Goal: Task Accomplishment & Management: Manage account settings

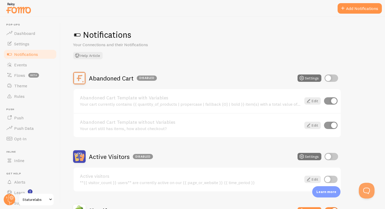
scroll to position [185, 0]
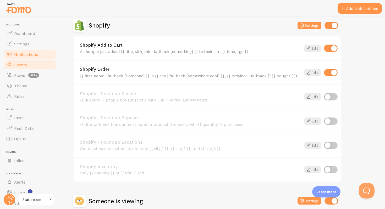
click at [26, 64] on span "Events" at bounding box center [20, 64] width 13 height 5
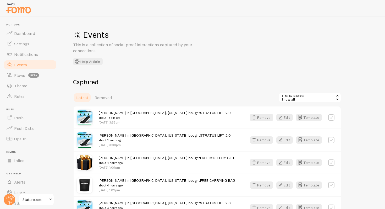
click at [172, 98] on div "Latest Removed Filter by Template all Show all Show all Active visitors Someone…" at bounding box center [207, 97] width 268 height 10
click at [171, 99] on div "Latest Removed Filter by Template all Show all Show all Active visitors Someone…" at bounding box center [207, 97] width 268 height 10
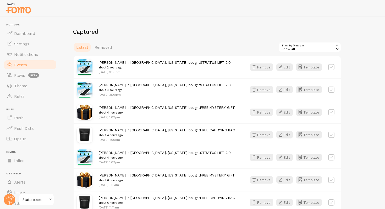
scroll to position [51, 0]
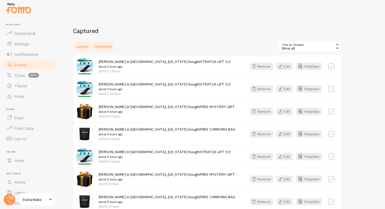
click at [104, 44] on span "Removed" at bounding box center [103, 46] width 17 height 5
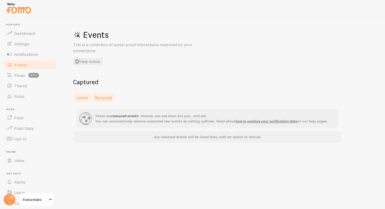
click at [85, 93] on link "Latest" at bounding box center [82, 97] width 18 height 10
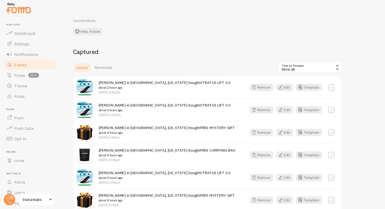
scroll to position [39, 0]
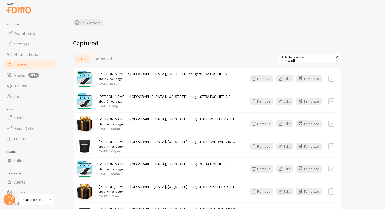
click at [267, 122] on button "Remove" at bounding box center [261, 123] width 23 height 7
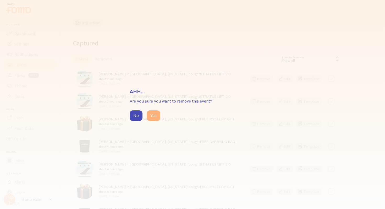
click at [156, 117] on button "Yes" at bounding box center [154, 115] width 14 height 10
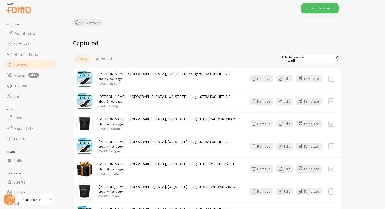
click at [263, 125] on button "Remove" at bounding box center [261, 123] width 23 height 7
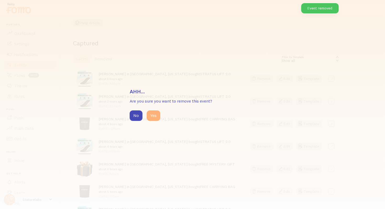
click at [159, 117] on button "Yes" at bounding box center [154, 115] width 14 height 10
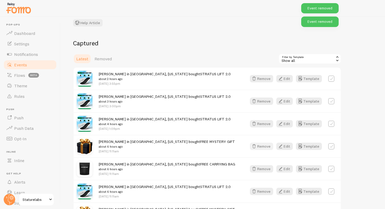
click at [266, 145] on button "Remove" at bounding box center [261, 145] width 23 height 7
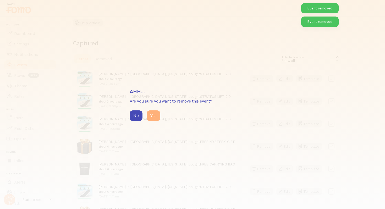
click at [151, 115] on button "Yes" at bounding box center [154, 115] width 14 height 10
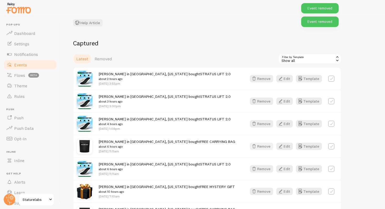
click at [262, 147] on button "Remove" at bounding box center [261, 145] width 23 height 7
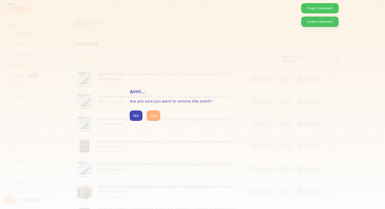
click at [148, 114] on button "Yes" at bounding box center [154, 115] width 14 height 10
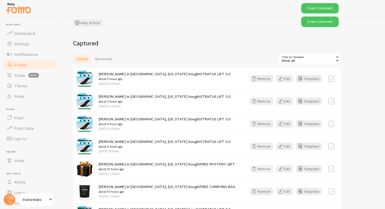
click at [262, 170] on button "Remove" at bounding box center [261, 168] width 23 height 7
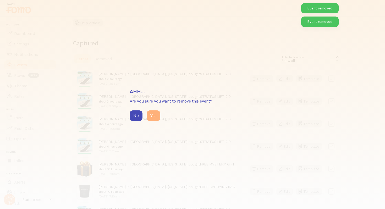
click at [159, 117] on button "Yes" at bounding box center [154, 115] width 14 height 10
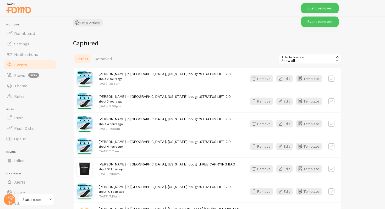
click at [262, 163] on div "Mike in Rancho Cucamonga, California bought FREE CARRYING BAG about 10 hours ag…" at bounding box center [207, 168] width 267 height 23
click at [262, 168] on button "Remove" at bounding box center [261, 168] width 23 height 7
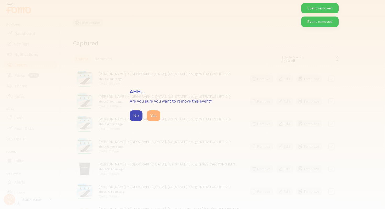
click at [156, 116] on button "Yes" at bounding box center [154, 115] width 14 height 10
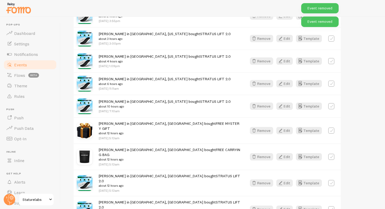
scroll to position [110, 0]
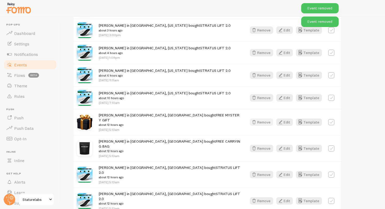
click at [268, 120] on button "Remove" at bounding box center [261, 121] width 23 height 7
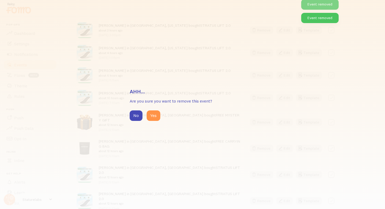
click at [163, 112] on div "No Yes" at bounding box center [193, 115] width 126 height 10
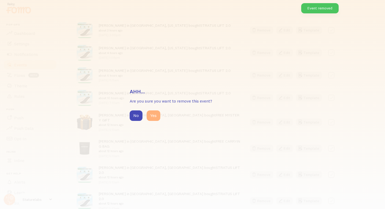
click at [157, 113] on button "Yes" at bounding box center [154, 115] width 14 height 10
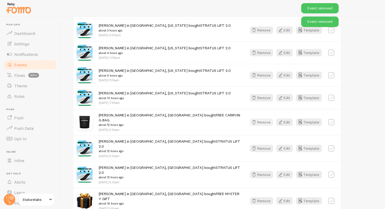
click at [265, 121] on button "Remove" at bounding box center [261, 121] width 23 height 7
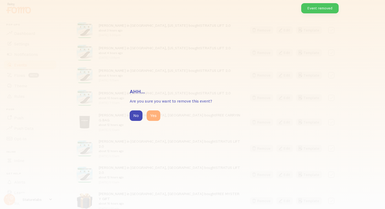
click at [152, 117] on button "Yes" at bounding box center [154, 115] width 14 height 10
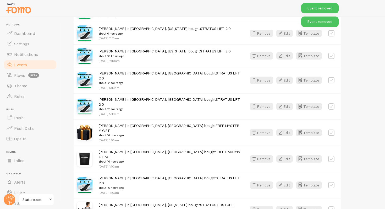
scroll to position [159, 0]
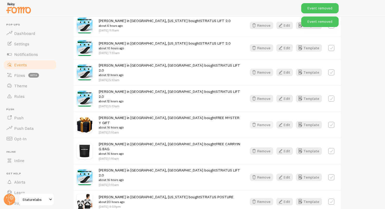
click at [253, 122] on icon "button" at bounding box center [254, 125] width 6 height 6
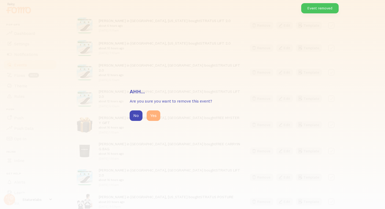
click at [152, 118] on button "Yes" at bounding box center [154, 115] width 14 height 10
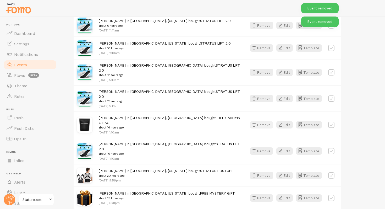
click at [264, 121] on button "Remove" at bounding box center [261, 124] width 23 height 7
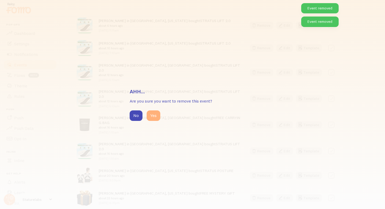
click at [153, 118] on button "Yes" at bounding box center [154, 115] width 14 height 10
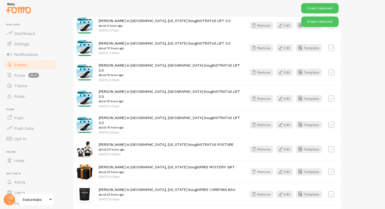
click at [266, 168] on button "Remove" at bounding box center [261, 171] width 23 height 7
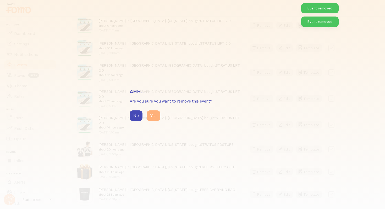
click at [157, 117] on button "Yes" at bounding box center [154, 115] width 14 height 10
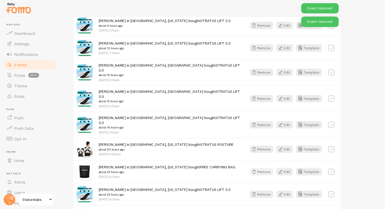
click at [257, 168] on icon "button" at bounding box center [254, 171] width 6 height 6
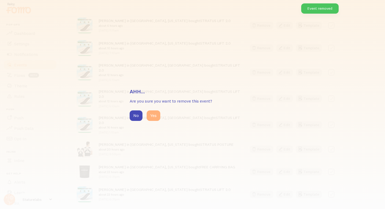
click at [158, 115] on button "Yes" at bounding box center [154, 115] width 14 height 10
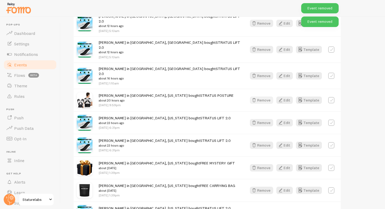
scroll to position [212, 0]
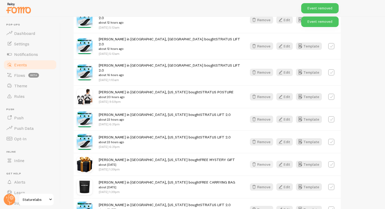
click at [264, 161] on button "Remove" at bounding box center [261, 164] width 23 height 7
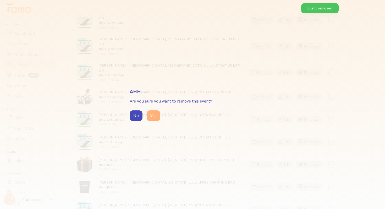
click at [153, 111] on button "Yes" at bounding box center [154, 115] width 14 height 10
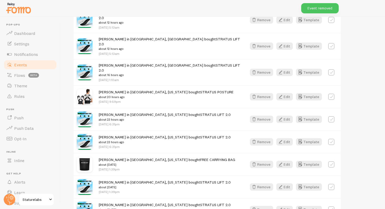
click at [265, 153] on div "catherine in Greenlawn, New York bought FREE CARRYING BAG about 1 day ago Sep 9…" at bounding box center [207, 164] width 267 height 23
click at [265, 161] on button "Remove" at bounding box center [261, 164] width 23 height 7
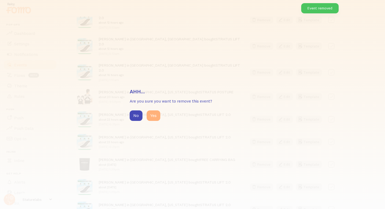
click at [156, 118] on button "Yes" at bounding box center [154, 115] width 14 height 10
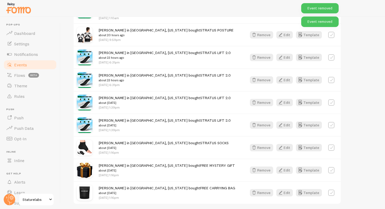
scroll to position [277, 0]
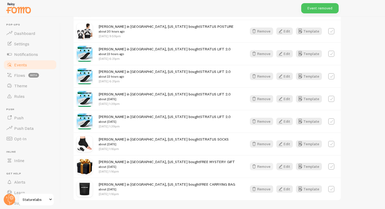
click at [269, 163] on div "Remove Edit Template" at bounding box center [292, 166] width 91 height 7
click at [267, 163] on button "Remove" at bounding box center [261, 166] width 23 height 7
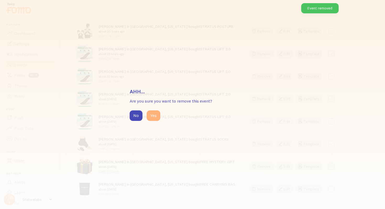
click at [154, 114] on button "Yes" at bounding box center [154, 115] width 14 height 10
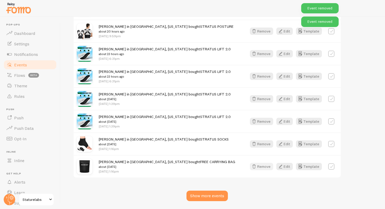
click at [263, 163] on button "Remove" at bounding box center [261, 166] width 23 height 7
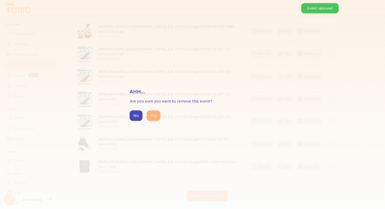
click at [153, 113] on button "Yes" at bounding box center [154, 115] width 14 height 10
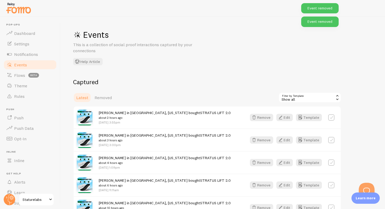
scroll to position [0, 0]
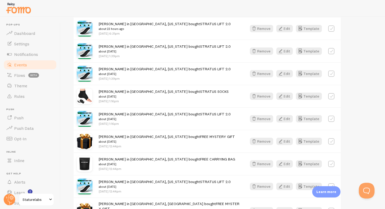
scroll to position [331, 0]
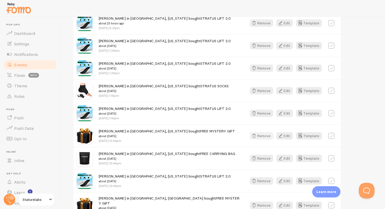
click at [267, 132] on button "Remove" at bounding box center [261, 135] width 23 height 7
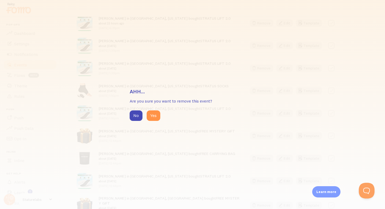
click at [250, 132] on button "Remove" at bounding box center [261, 135] width 23 height 7
click at [160, 117] on button "Yes" at bounding box center [154, 115] width 14 height 10
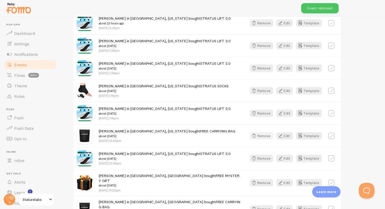
click at [265, 132] on button "Remove" at bounding box center [261, 135] width 23 height 7
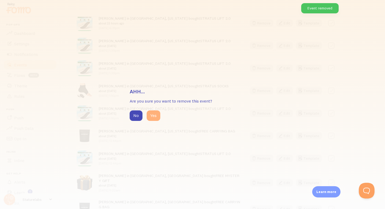
click at [155, 118] on button "Yes" at bounding box center [154, 115] width 14 height 10
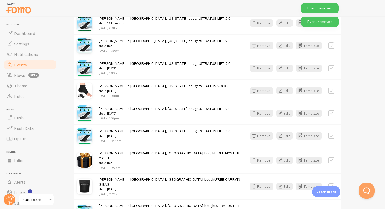
click at [271, 156] on button "Remove" at bounding box center [261, 159] width 23 height 7
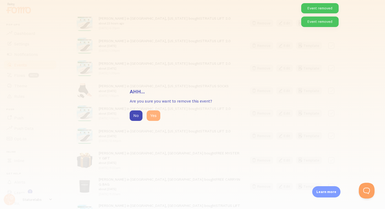
click at [153, 115] on button "Yes" at bounding box center [154, 115] width 14 height 10
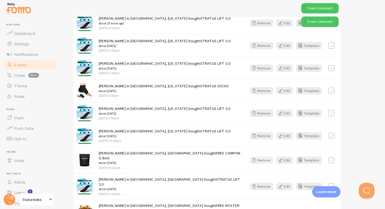
click at [263, 156] on button "Remove" at bounding box center [261, 159] width 23 height 7
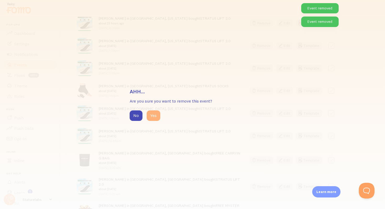
click at [150, 113] on button "Yes" at bounding box center [154, 115] width 14 height 10
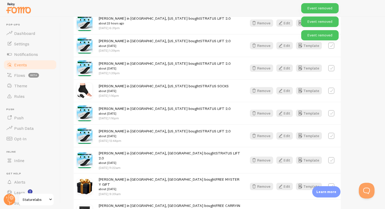
scroll to position [361, 0]
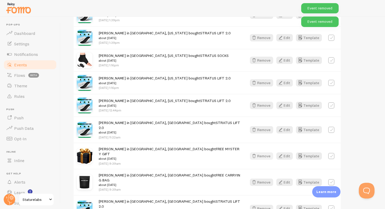
click at [266, 152] on button "Remove" at bounding box center [261, 155] width 23 height 7
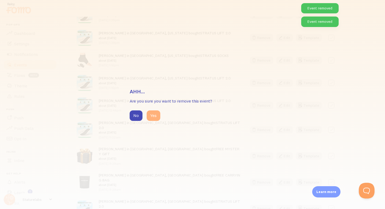
click at [154, 114] on button "Yes" at bounding box center [154, 115] width 14 height 10
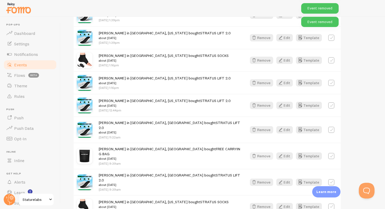
click at [266, 152] on button "Remove" at bounding box center [261, 155] width 23 height 7
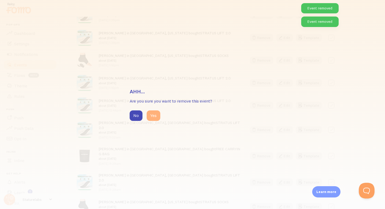
click at [154, 116] on button "Yes" at bounding box center [154, 115] width 14 height 10
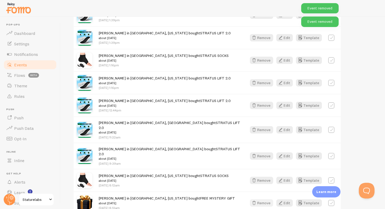
click at [267, 199] on button "Remove" at bounding box center [261, 202] width 23 height 7
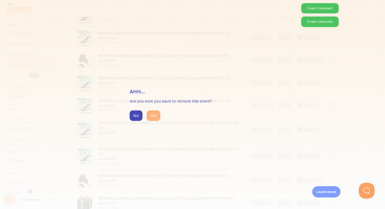
click at [149, 118] on button "Yes" at bounding box center [154, 115] width 14 height 10
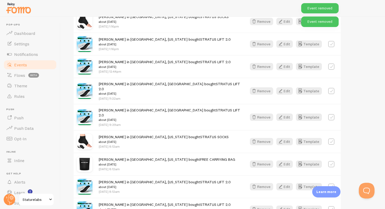
scroll to position [400, 0]
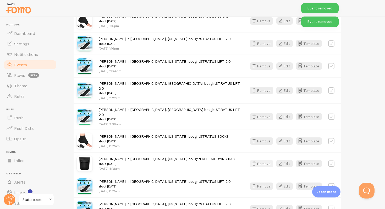
click at [266, 160] on button "Remove" at bounding box center [261, 163] width 23 height 7
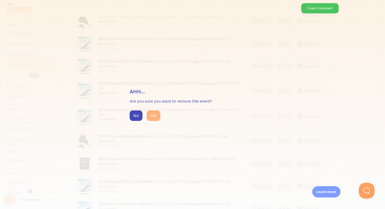
click at [155, 116] on button "Yes" at bounding box center [154, 115] width 14 height 10
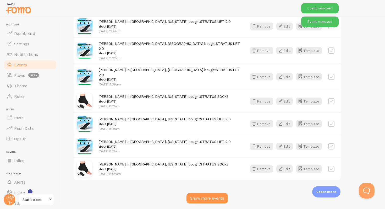
scroll to position [440, 0]
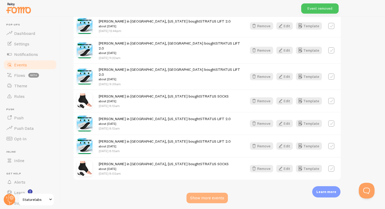
click at [214, 192] on div "Show more events" at bounding box center [206, 197] width 41 height 10
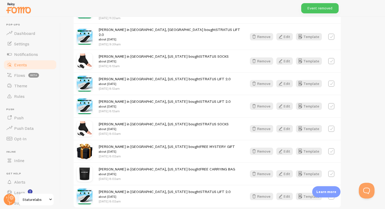
scroll to position [504, 0]
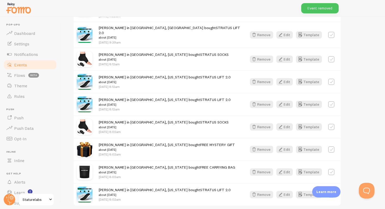
click at [266, 138] on div "Victor in Huntingtown, Maryland bought FREE MYSTERY GIFT about 1 day ago Sep 9t…" at bounding box center [207, 149] width 267 height 23
click at [266, 146] on button "Remove" at bounding box center [261, 149] width 23 height 7
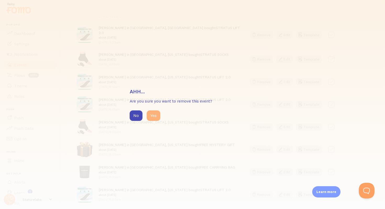
click at [159, 118] on button "Yes" at bounding box center [154, 115] width 14 height 10
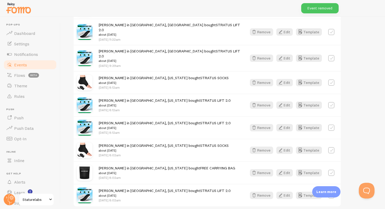
scroll to position [481, 0]
click at [260, 169] on button "Remove" at bounding box center [261, 172] width 23 height 7
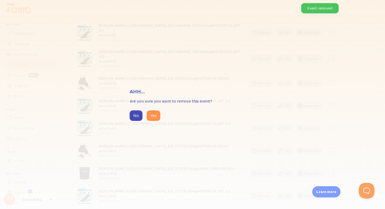
click at [153, 121] on div "Ahh... Are you sure you want to remove this event? No Yes" at bounding box center [192, 104] width 385 height 209
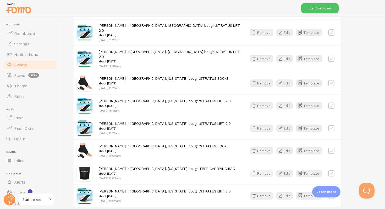
click at [253, 170] on icon "button" at bounding box center [254, 173] width 6 height 6
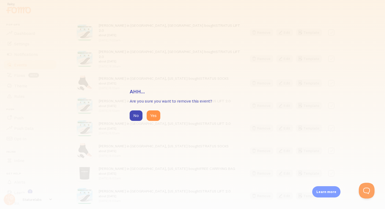
click at [161, 113] on div "No Yes" at bounding box center [193, 115] width 126 height 10
click at [159, 113] on button "Yes" at bounding box center [154, 115] width 14 height 10
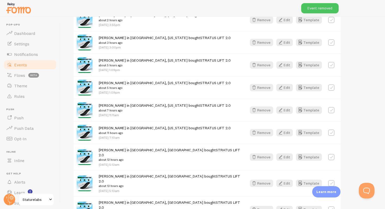
scroll to position [0, 0]
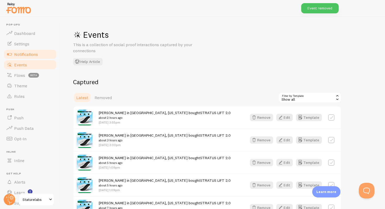
click at [32, 54] on span "Notifications" at bounding box center [26, 54] width 24 height 5
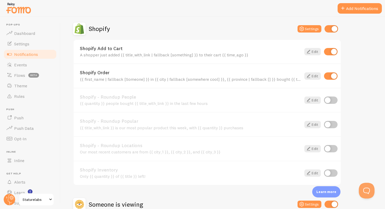
scroll to position [181, 0]
